Goal: Find specific page/section: Find specific page/section

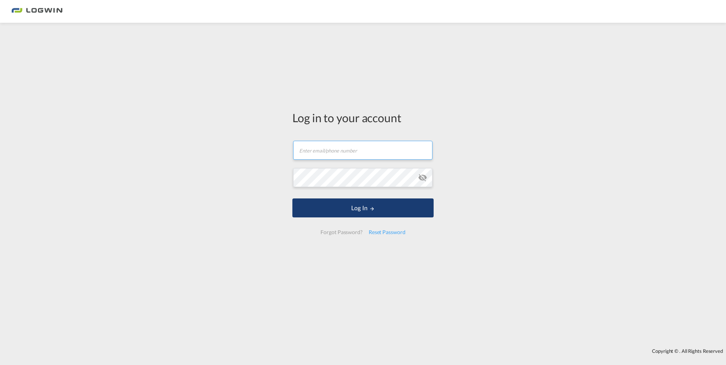
type input "[PERSON_NAME][EMAIL_ADDRESS][PERSON_NAME][DOMAIN_NAME]"
click at [344, 202] on button "Log In" at bounding box center [362, 208] width 141 height 19
